Goal: Task Accomplishment & Management: Manage account settings

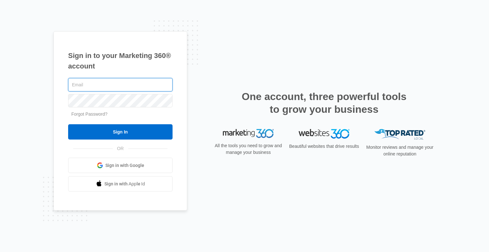
click at [102, 86] on input "text" at bounding box center [120, 84] width 104 height 13
type input "[PERSON_NAME][EMAIL_ADDRESS][DOMAIN_NAME]"
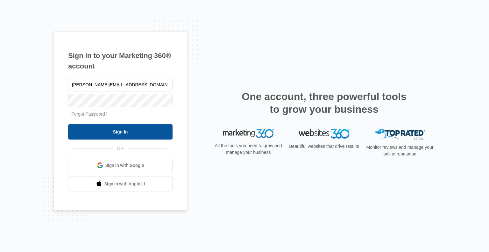
click at [95, 137] on input "Sign In" at bounding box center [120, 131] width 104 height 15
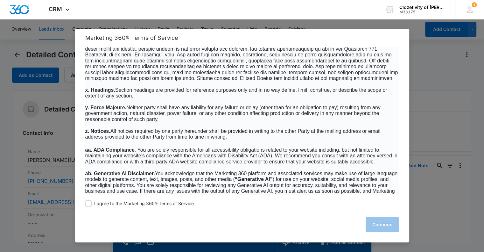
scroll to position [4115, 0]
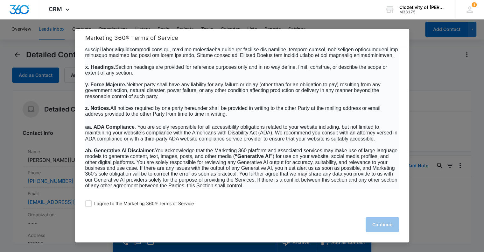
click at [425, 63] on div at bounding box center [242, 126] width 484 height 252
click at [39, 135] on div at bounding box center [242, 126] width 484 height 252
click at [17, 54] on div at bounding box center [242, 126] width 484 height 252
click at [90, 204] on span at bounding box center [88, 203] width 6 height 6
click at [90, 204] on input "I agree to the Marketing 360® Terms of Service" at bounding box center [88, 203] width 6 height 6
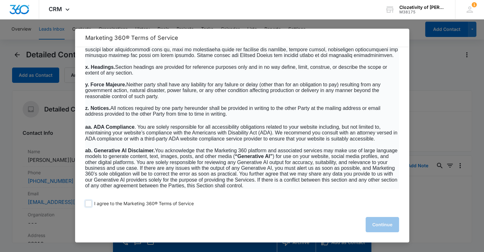
checkbox input "true"
click at [375, 222] on button "Continue" at bounding box center [382, 224] width 33 height 15
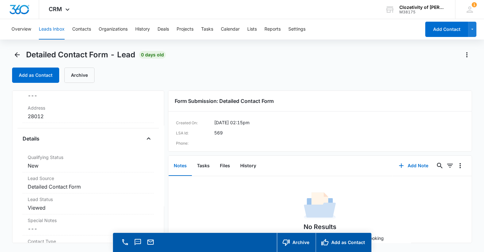
scroll to position [0, 0]
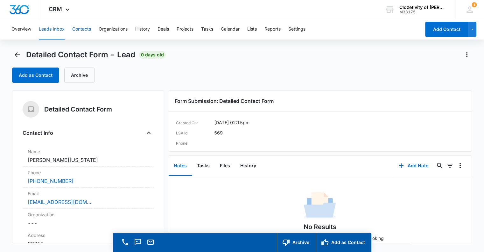
click at [80, 28] on button "Contacts" at bounding box center [81, 29] width 19 height 20
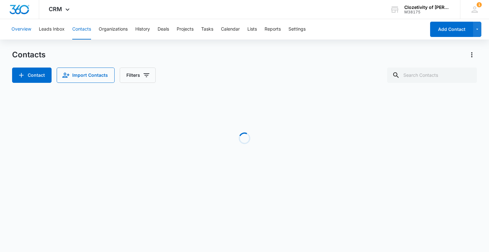
click at [19, 28] on button "Overview" at bounding box center [21, 29] width 20 height 20
